Goal: Information Seeking & Learning: Learn about a topic

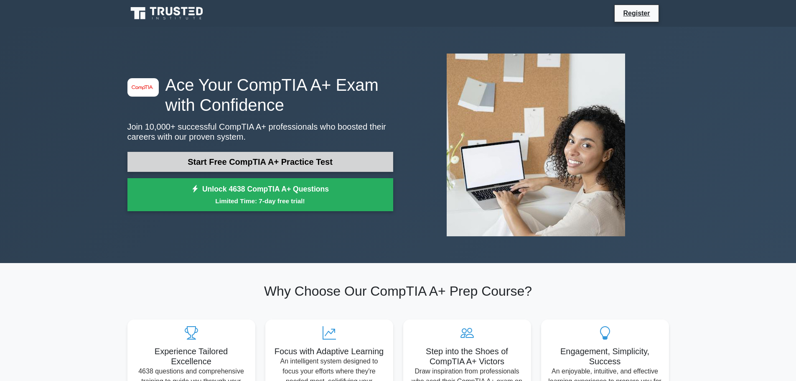
click at [273, 164] on link "Start Free CompTIA A+ Practice Test" at bounding box center [260, 162] width 266 height 20
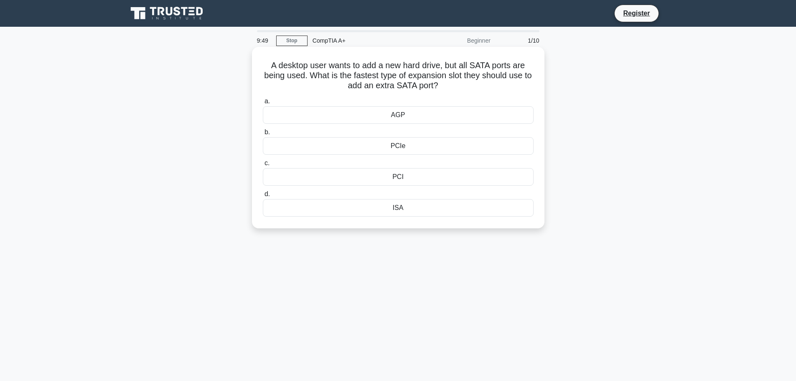
click at [397, 180] on div "PCI" at bounding box center [398, 177] width 271 height 18
click at [263, 166] on input "c. PCI" at bounding box center [263, 162] width 0 height 5
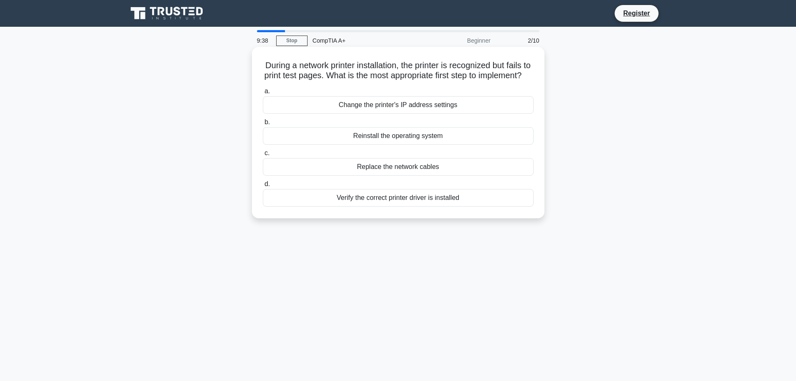
click at [454, 206] on div "Verify the correct printer driver is installed" at bounding box center [398, 198] width 271 height 18
click at [263, 187] on input "d. Verify the correct printer driver is installed" at bounding box center [263, 183] width 0 height 5
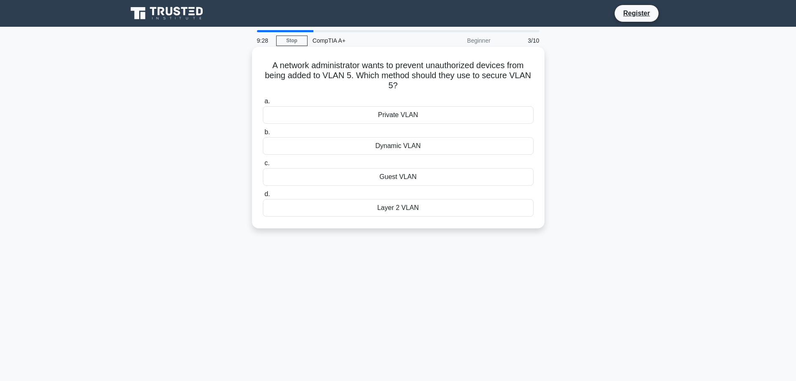
click at [363, 178] on div "Guest VLAN" at bounding box center [398, 177] width 271 height 18
click at [263, 166] on input "c. Guest VLAN" at bounding box center [263, 162] width 0 height 5
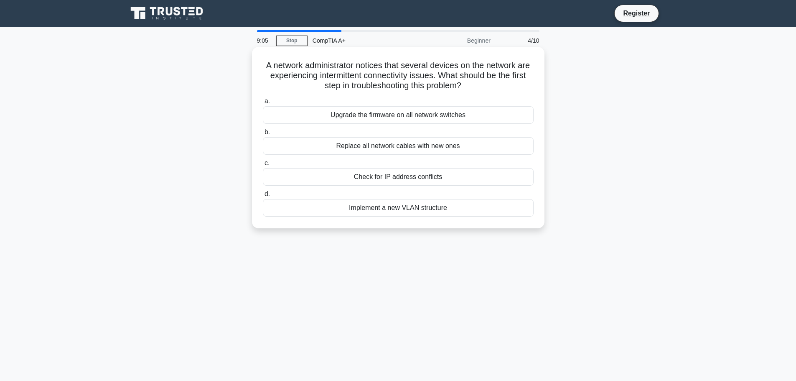
click at [379, 174] on div "Check for IP address conflicts" at bounding box center [398, 177] width 271 height 18
click at [263, 166] on input "c. Check for IP address conflicts" at bounding box center [263, 162] width 0 height 5
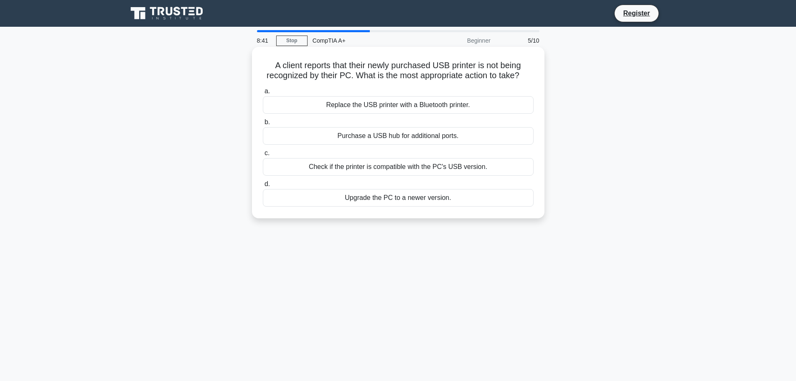
click at [422, 131] on div "Purchase a USB hub for additional ports." at bounding box center [398, 136] width 271 height 18
click at [263, 125] on input "b. Purchase a USB hub for additional ports." at bounding box center [263, 121] width 0 height 5
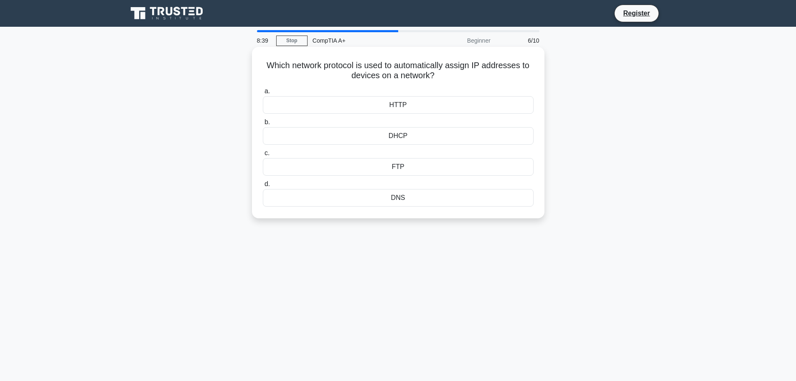
click at [367, 141] on div "DHCP" at bounding box center [398, 136] width 271 height 18
click at [263, 125] on input "b. DHCP" at bounding box center [263, 121] width 0 height 5
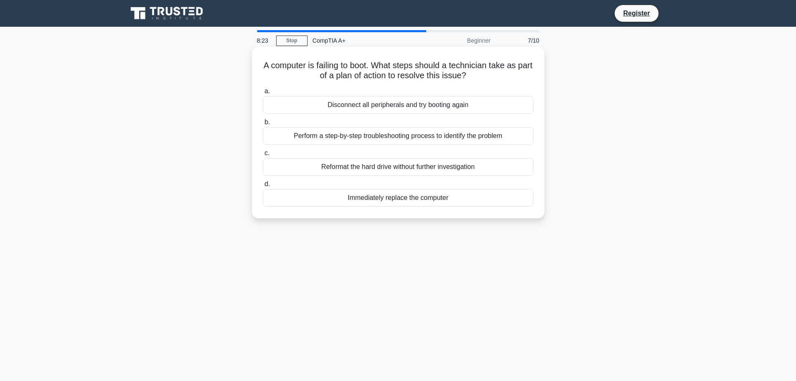
click at [461, 104] on div "Disconnect all peripherals and try booting again" at bounding box center [398, 105] width 271 height 18
click at [263, 94] on input "a. Disconnect all peripherals and try booting again" at bounding box center [263, 91] width 0 height 5
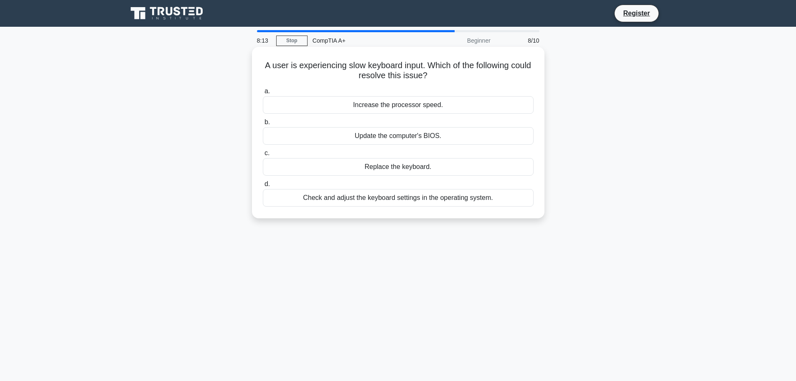
click at [414, 206] on div "Check and adjust the keyboard settings in the operating system." at bounding box center [398, 198] width 271 height 18
click at [380, 200] on div "Check and adjust the keyboard settings in the operating system." at bounding box center [398, 198] width 271 height 18
click at [263, 187] on input "d. Check and adjust the keyboard settings in the operating system." at bounding box center [263, 183] width 0 height 5
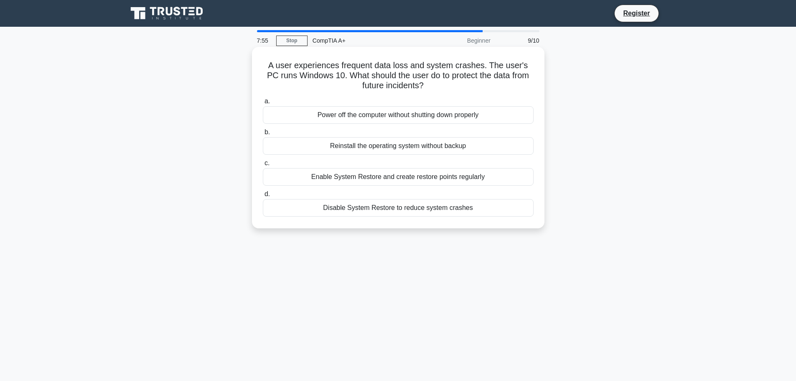
click at [461, 176] on div "Enable System Restore and create restore points regularly" at bounding box center [398, 177] width 271 height 18
click at [263, 166] on input "c. Enable System Restore and create restore points regularly" at bounding box center [263, 162] width 0 height 5
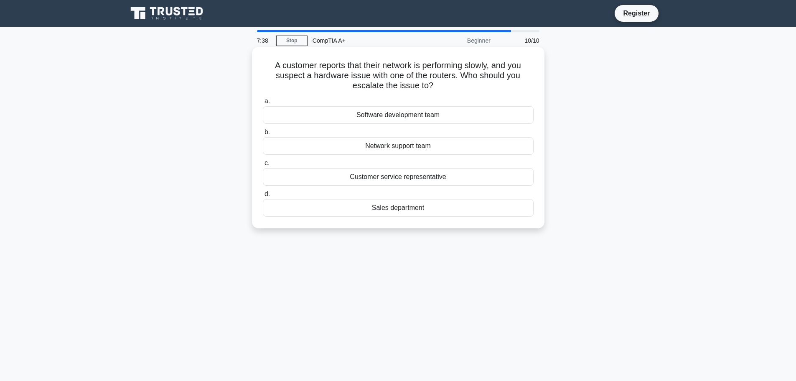
click at [444, 150] on div "Network support team" at bounding box center [398, 146] width 271 height 18
click at [263, 135] on input "b. Network support team" at bounding box center [263, 131] width 0 height 5
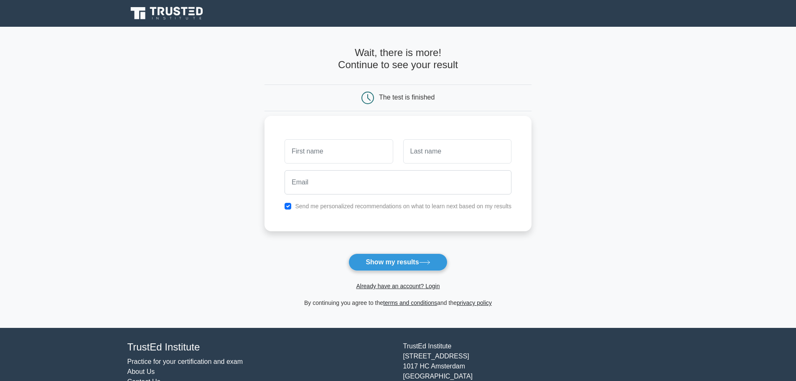
click at [339, 152] on input "text" at bounding box center [338, 151] width 108 height 24
type input "Banele"
click at [438, 146] on input "text" at bounding box center [457, 151] width 108 height 24
type input "Nkambule"
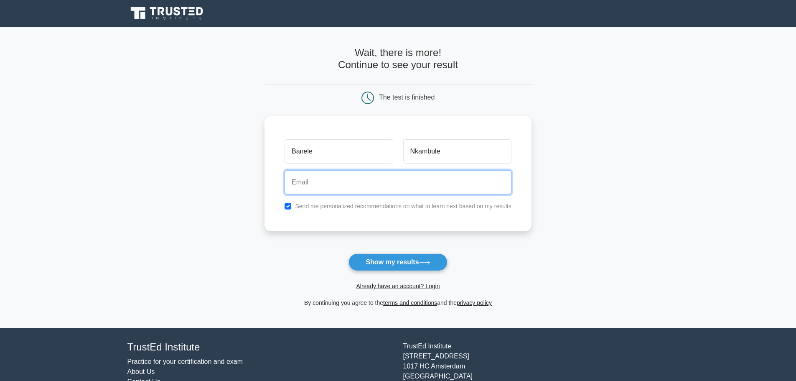
click at [354, 174] on input "email" at bounding box center [397, 182] width 227 height 24
type input "banele17nkambule@gmail.com"
click at [348, 253] on button "Show my results" at bounding box center [397, 262] width 99 height 18
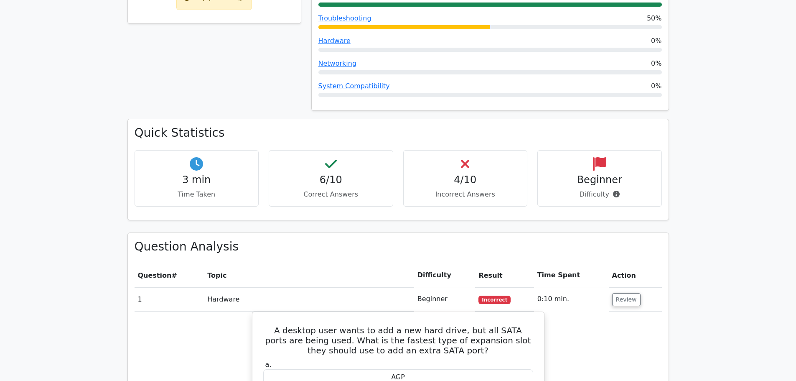
scroll to position [418, 0]
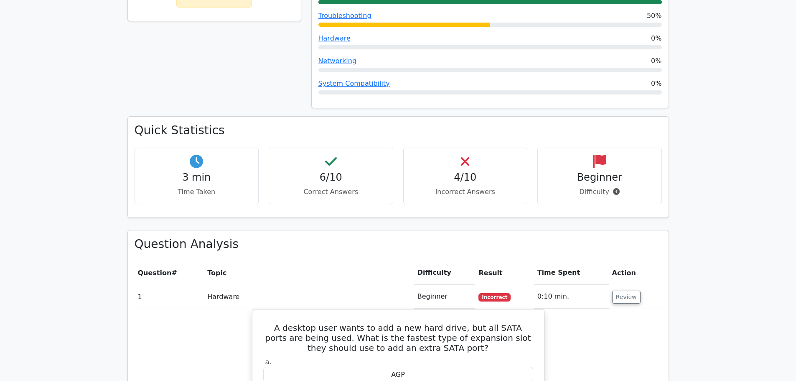
click at [472, 147] on div "4/10 Incorrect Answers" at bounding box center [465, 175] width 124 height 56
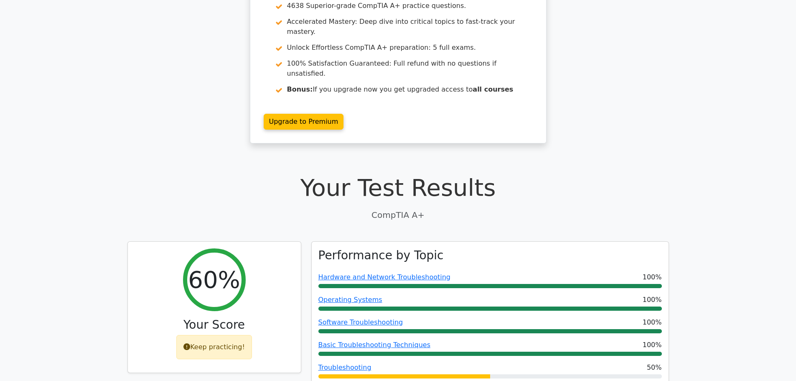
scroll to position [0, 0]
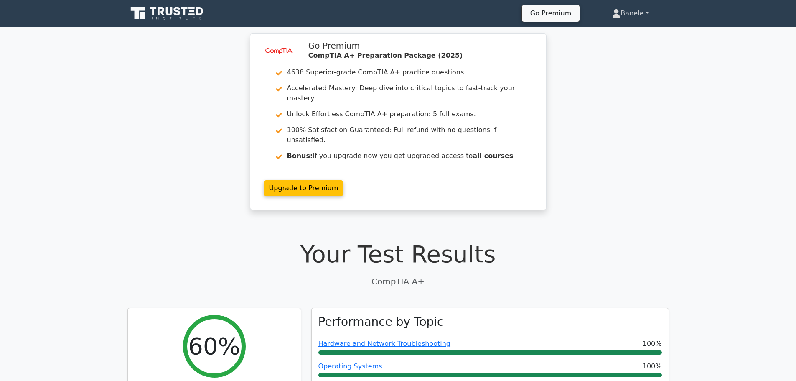
click at [637, 18] on link "Banele" at bounding box center [630, 13] width 76 height 17
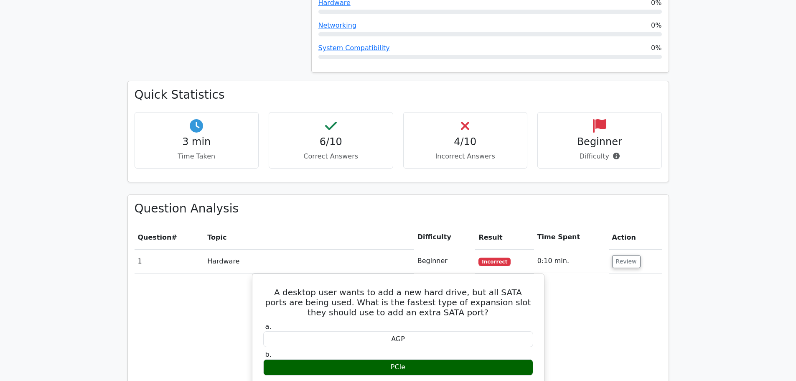
scroll to position [459, 0]
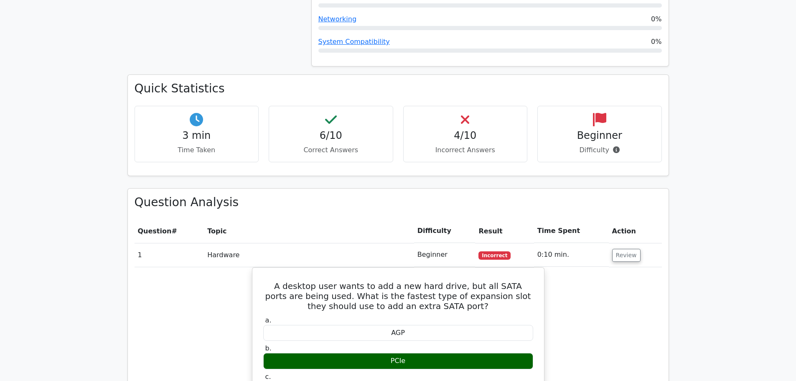
click at [585, 129] on h4 "Beginner" at bounding box center [599, 135] width 110 height 12
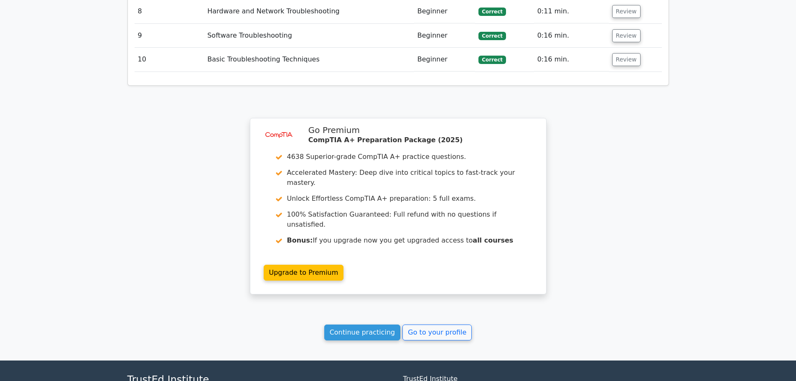
scroll to position [1211, 0]
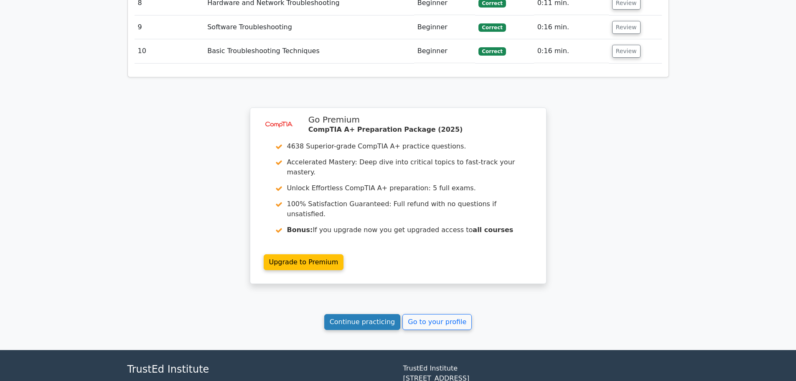
click at [381, 314] on link "Continue practicing" at bounding box center [362, 322] width 76 height 16
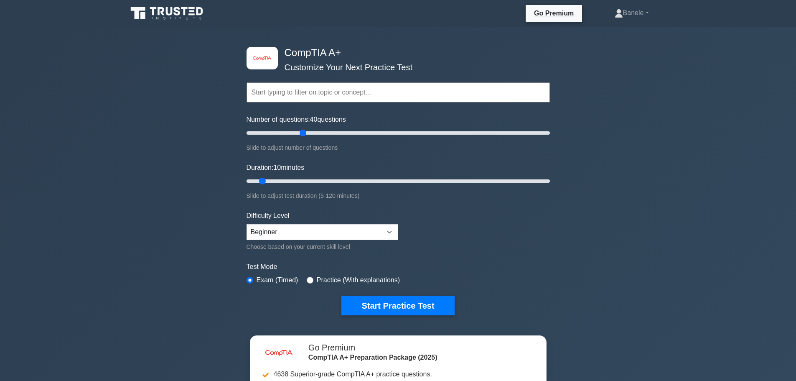
drag, startPoint x: 258, startPoint y: 131, endPoint x: 304, endPoint y: 135, distance: 47.0
type input "40"
click at [304, 135] on input "Number of questions: 40 questions" at bounding box center [397, 133] width 303 height 10
drag, startPoint x: 265, startPoint y: 181, endPoint x: 299, endPoint y: 178, distance: 34.8
type input "25"
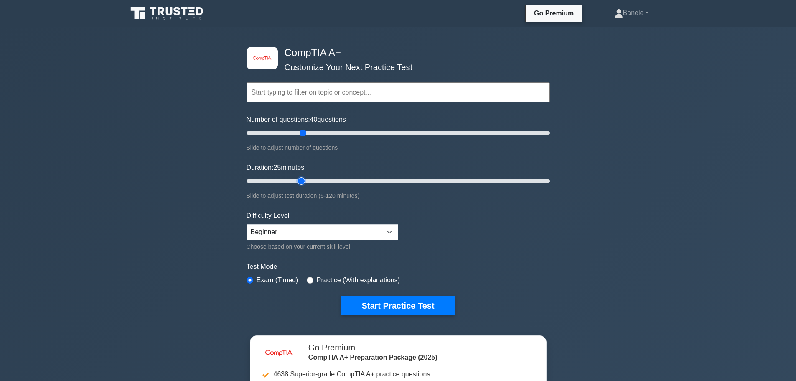
click at [299, 178] on input "Duration: 25 minutes" at bounding box center [397, 181] width 303 height 10
drag, startPoint x: 302, startPoint y: 132, endPoint x: 353, endPoint y: 139, distance: 51.0
type input "75"
click at [353, 138] on input "Number of questions: 75 questions" at bounding box center [397, 133] width 303 height 10
